Goal: Task Accomplishment & Management: Complete application form

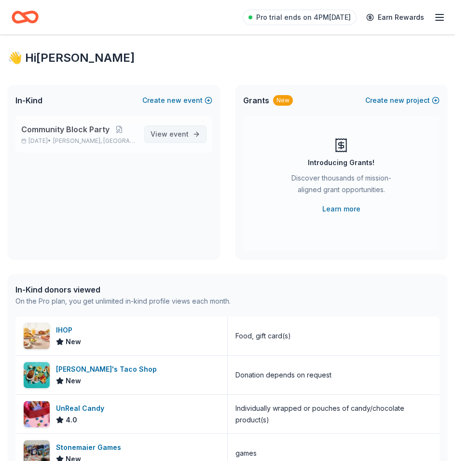
click at [194, 138] on link "View event" at bounding box center [175, 134] width 62 height 17
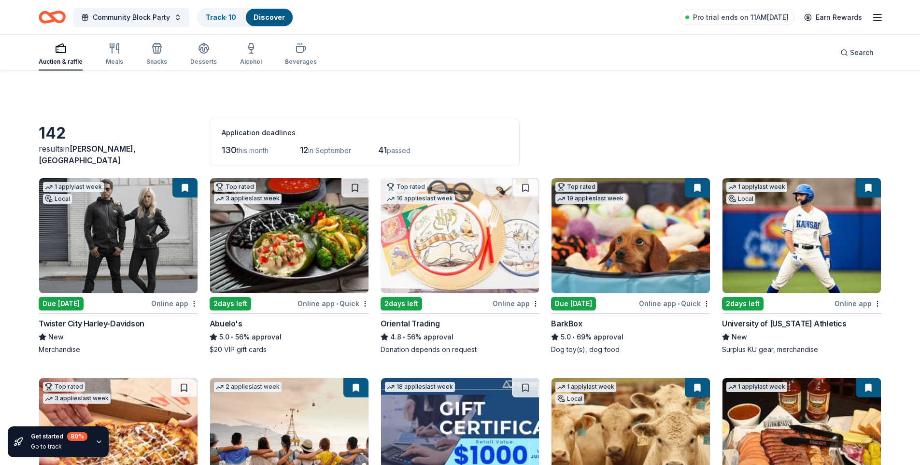
scroll to position [193, 0]
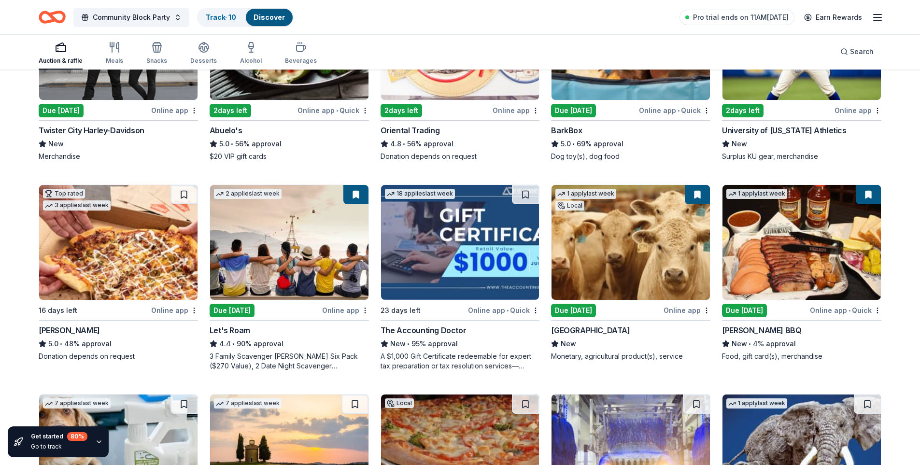
click at [315, 235] on img at bounding box center [289, 242] width 158 height 115
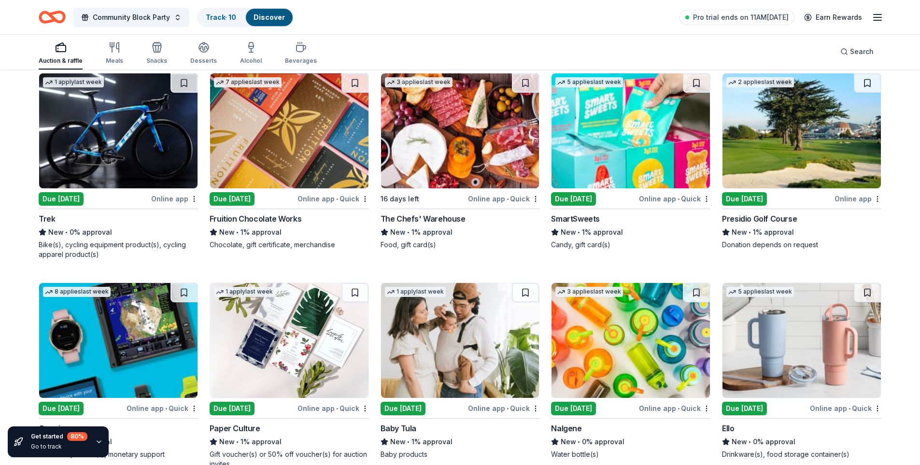
scroll to position [4708, 0]
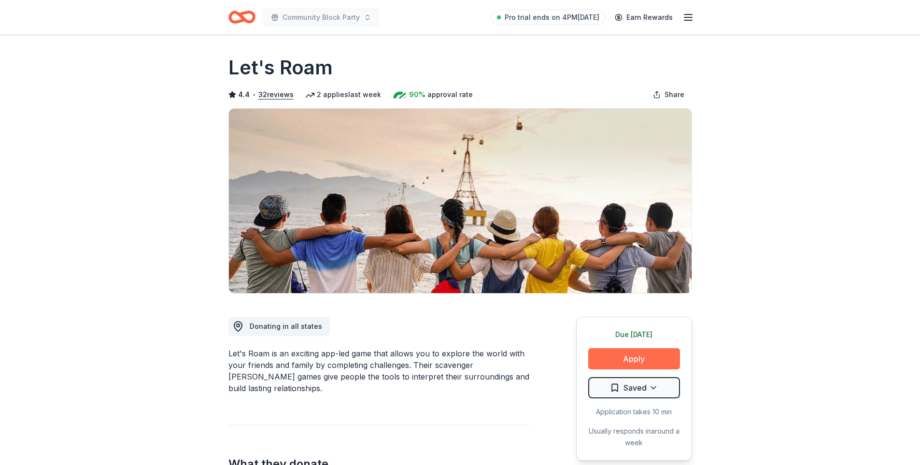
click at [641, 360] on button "Apply" at bounding box center [634, 358] width 92 height 21
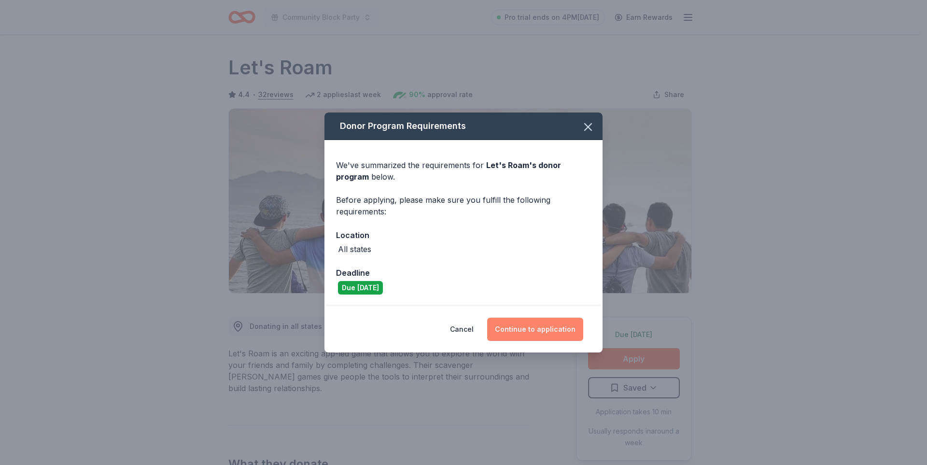
click at [540, 325] on button "Continue to application" at bounding box center [535, 329] width 96 height 23
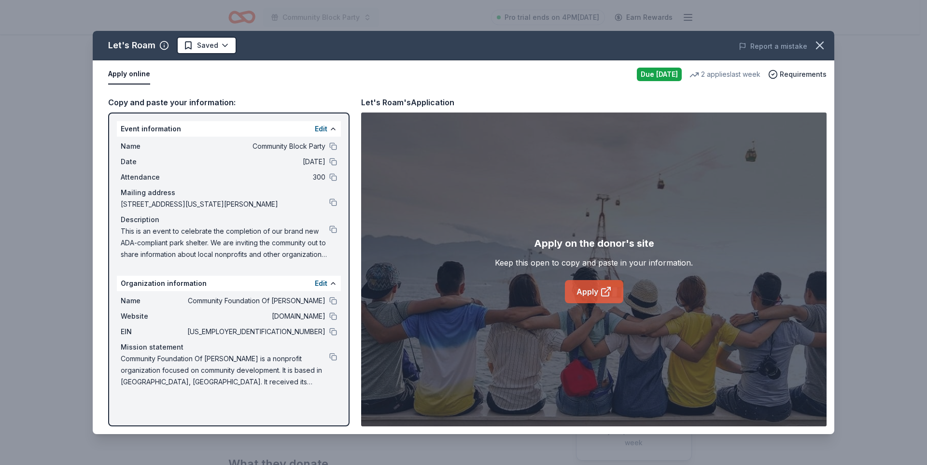
click at [604, 283] on link "Apply" at bounding box center [594, 291] width 58 height 23
